Goal: Find specific page/section: Find specific page/section

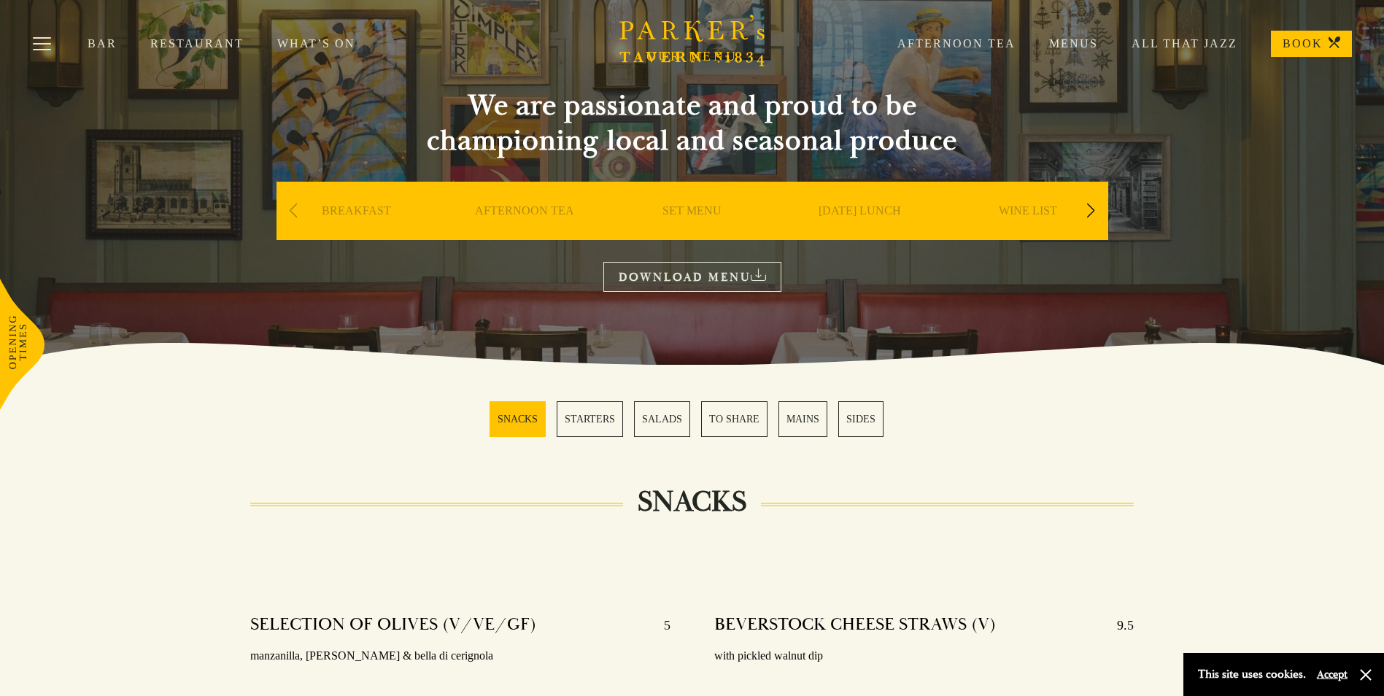
click at [817, 420] on link "MAINS" at bounding box center [803, 419] width 49 height 36
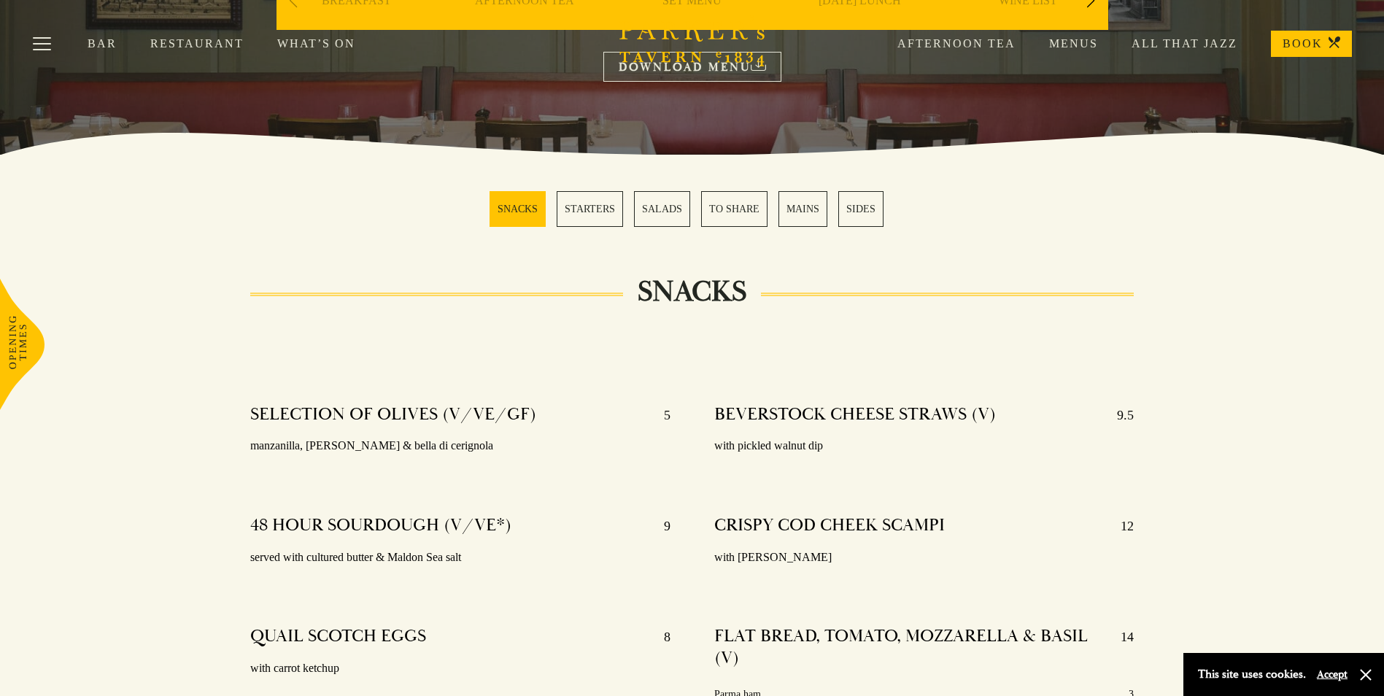
scroll to position [201, 0]
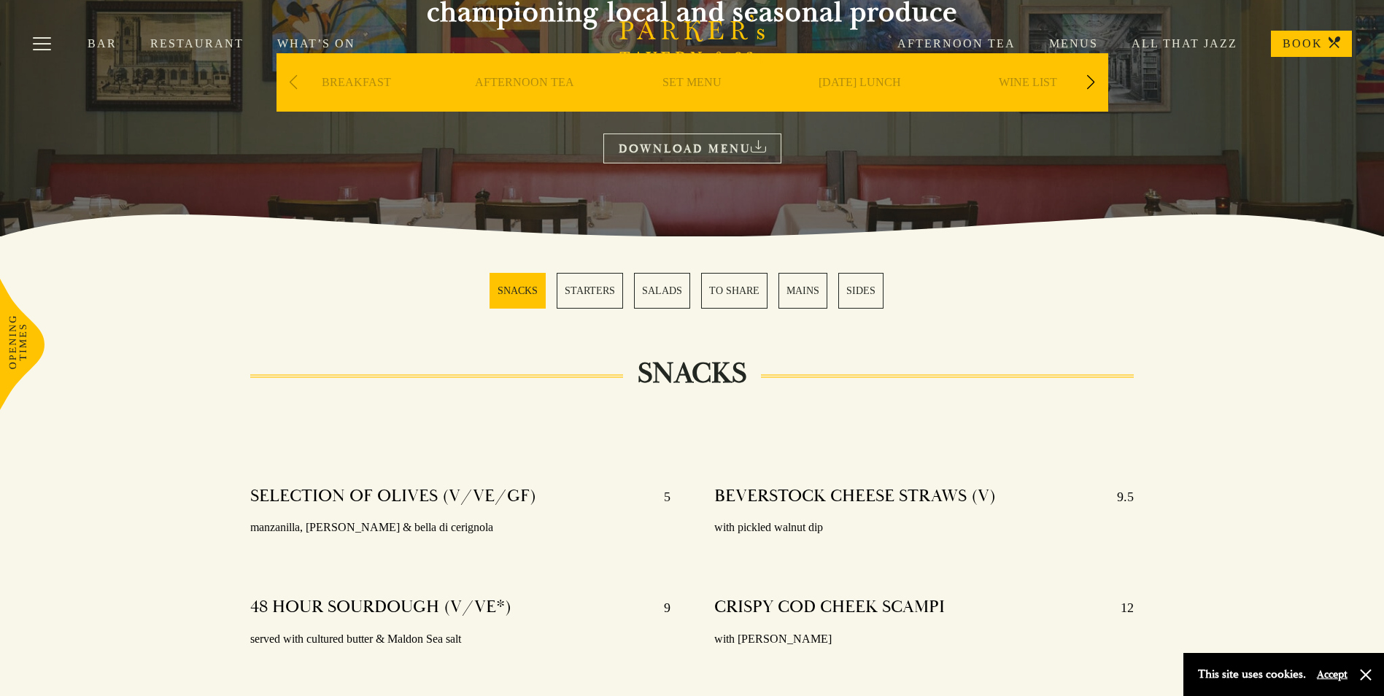
click at [849, 85] on div "Bar Restaurant What’s On Afternoon Tea Menus All That Jazz BOOK" at bounding box center [692, 44] width 1384 height 88
click at [881, 90] on link "[DATE] LUNCH" at bounding box center [860, 104] width 82 height 58
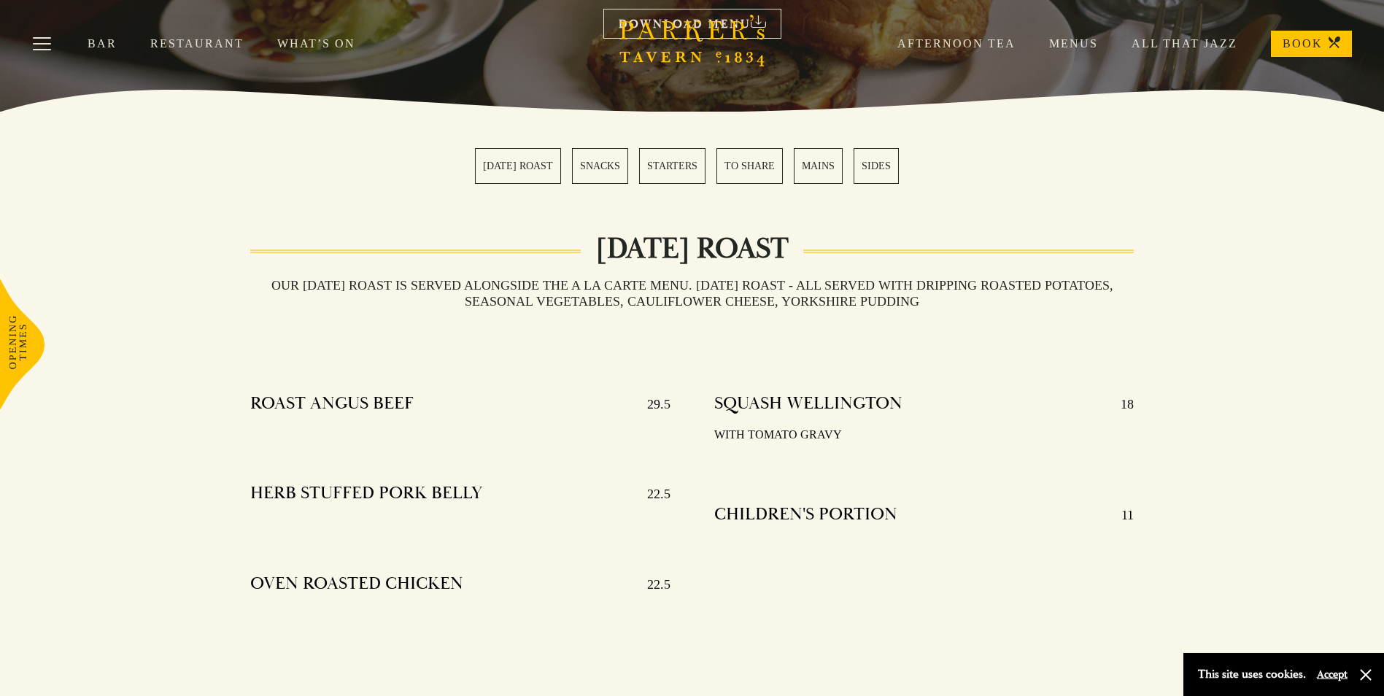
scroll to position [292, 0]
